Goal: Check status

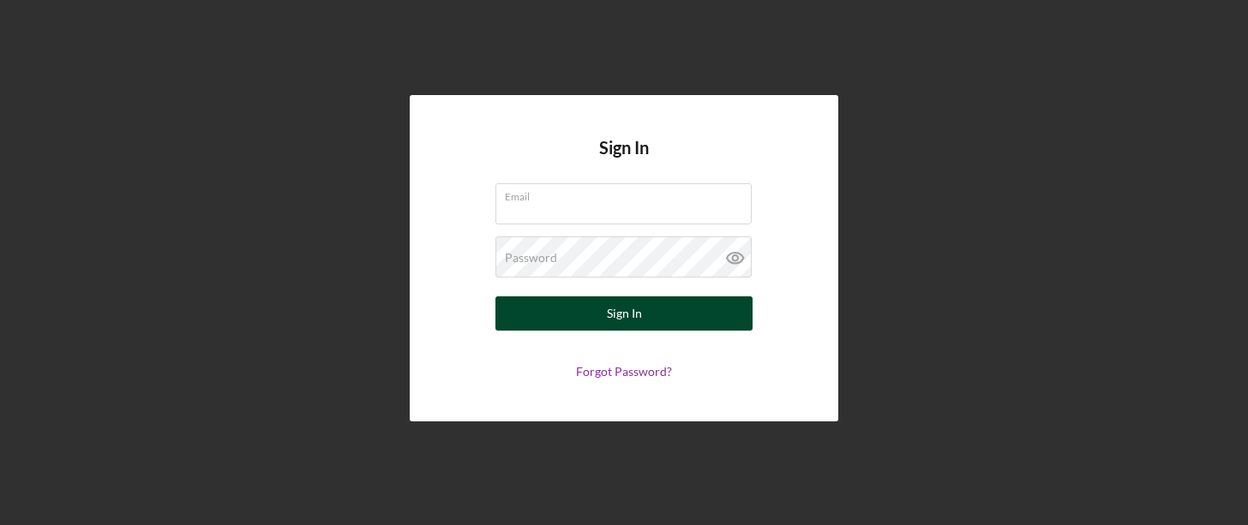
type input "[EMAIL_ADDRESS][DOMAIN_NAME]"
click at [660, 310] on button "Sign In" at bounding box center [623, 314] width 257 height 34
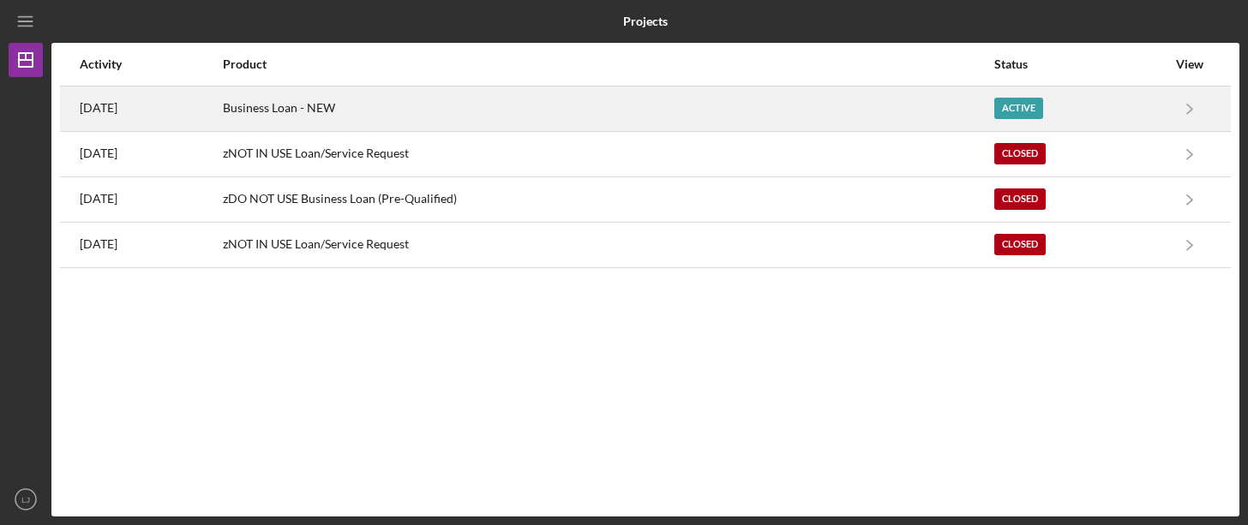
click at [1133, 105] on div "Active" at bounding box center [1080, 108] width 172 height 43
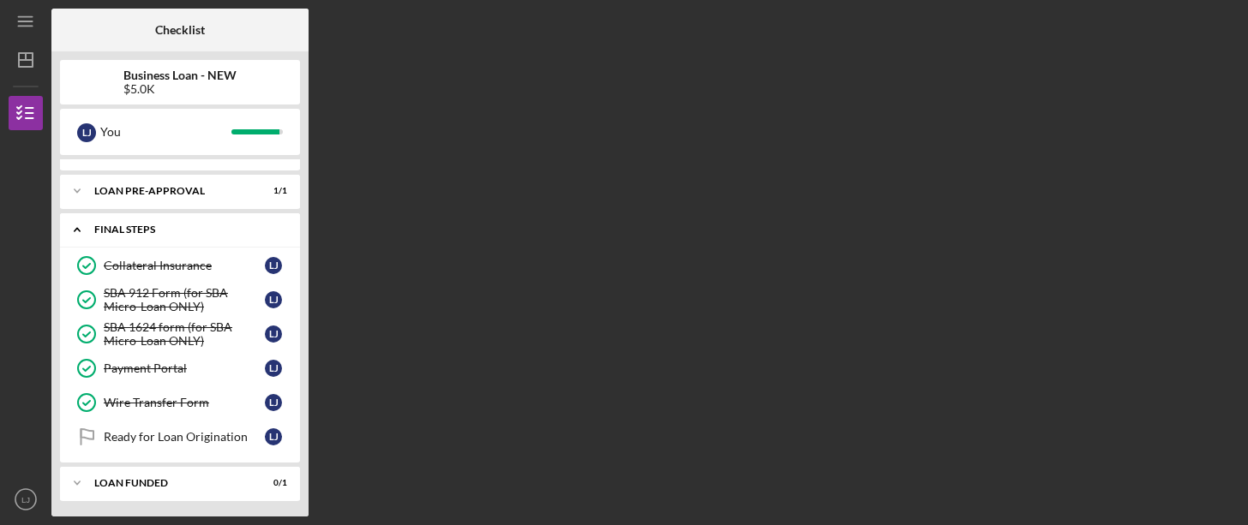
scroll to position [102, 0]
click at [213, 439] on div "Ready for Loan Origination" at bounding box center [184, 435] width 161 height 14
